Goal: Task Accomplishment & Management: Manage account settings

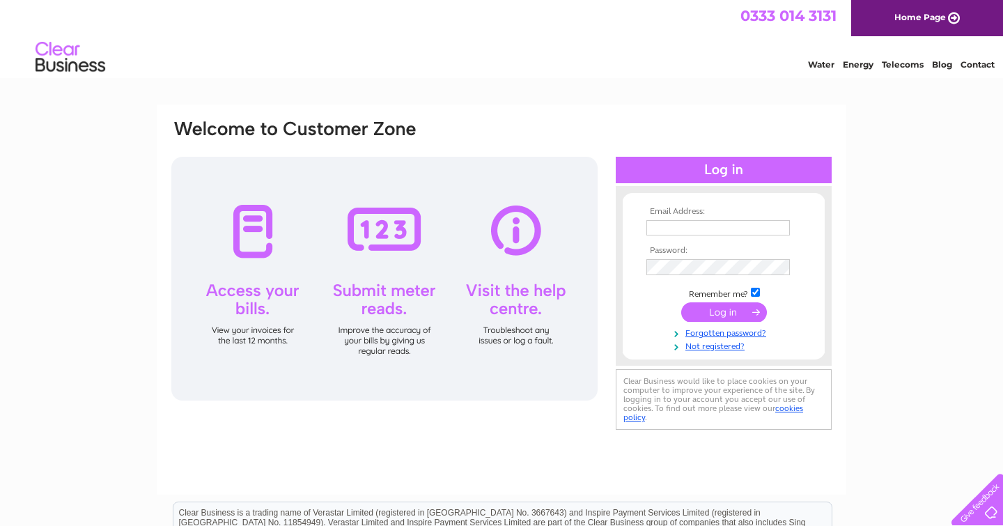
type input "[EMAIL_ADDRESS][DOMAIN_NAME]"
click at [744, 317] on input "submit" at bounding box center [724, 313] width 86 height 19
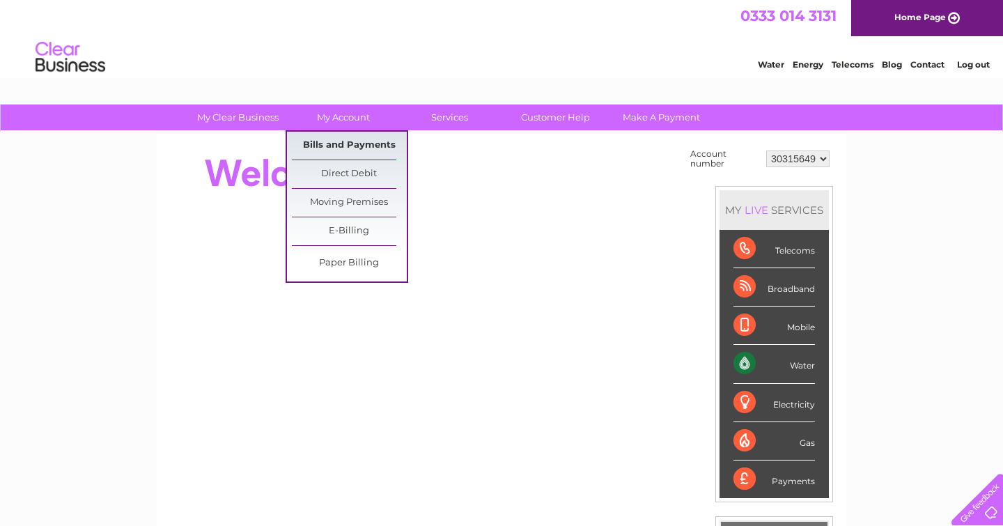
click at [355, 144] on link "Bills and Payments" at bounding box center [349, 146] width 115 height 28
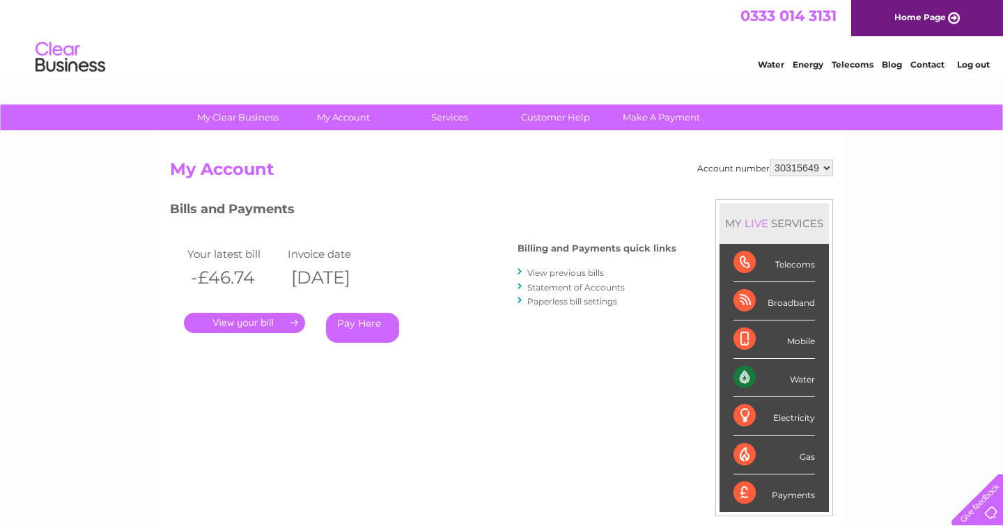
click at [290, 322] on link "." at bounding box center [244, 323] width 121 height 20
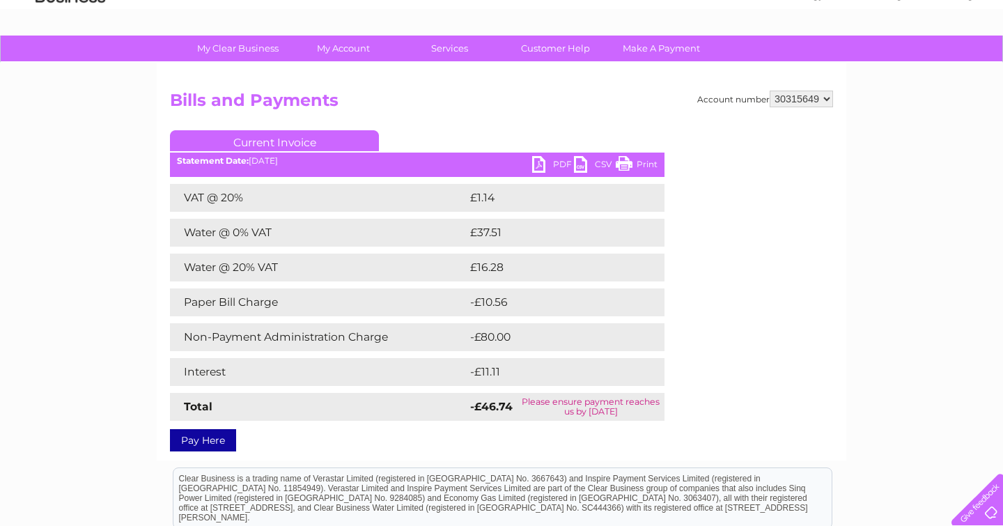
scroll to position [72, 0]
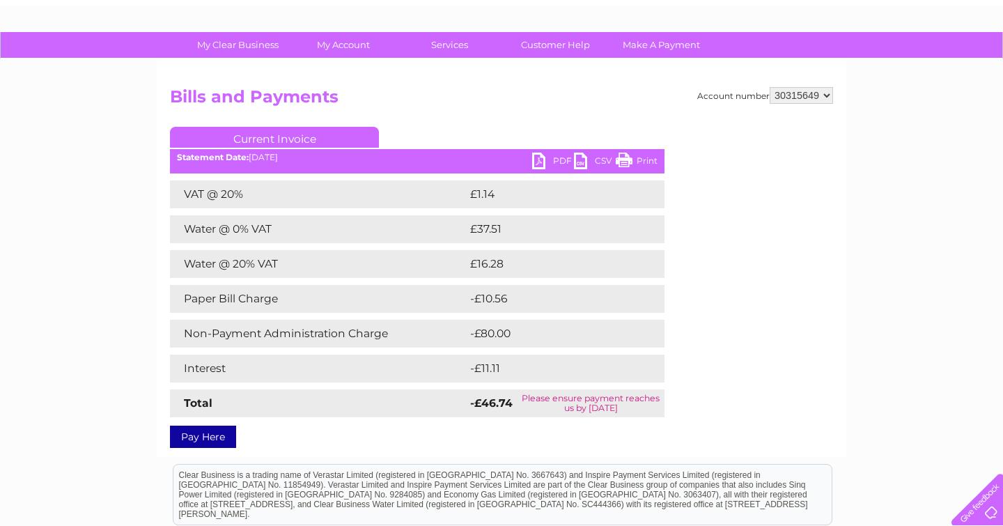
click at [558, 162] on link "PDF" at bounding box center [553, 162] width 42 height 20
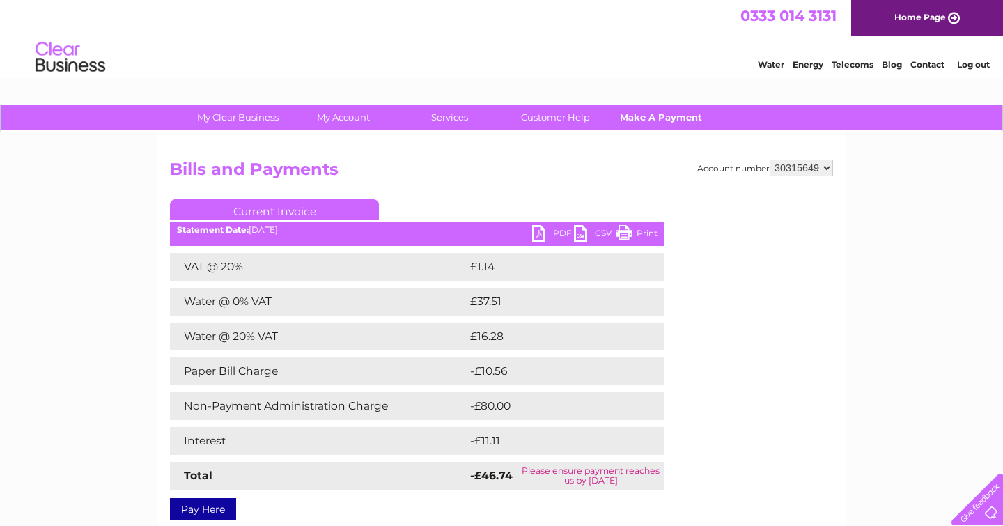
scroll to position [0, 0]
click at [979, 65] on link "Log out" at bounding box center [973, 64] width 33 height 10
